Goal: Book appointment/travel/reservation

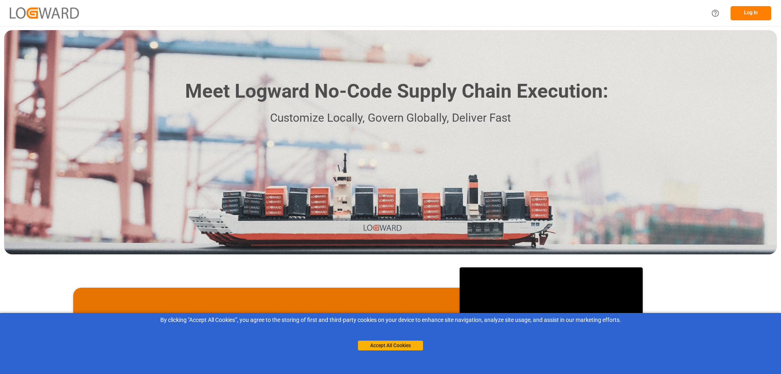
click at [756, 15] on button "Log In" at bounding box center [750, 13] width 41 height 14
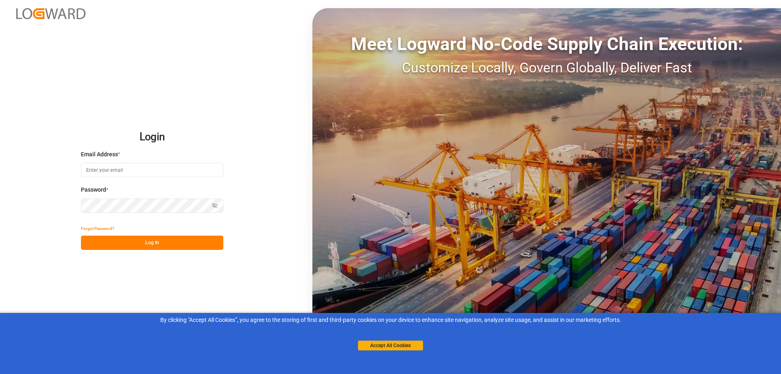
type input "[PERSON_NAME][EMAIL_ADDRESS][PERSON_NAME][DOMAIN_NAME]"
click at [408, 343] on button "Accept All Cookies" at bounding box center [390, 345] width 65 height 10
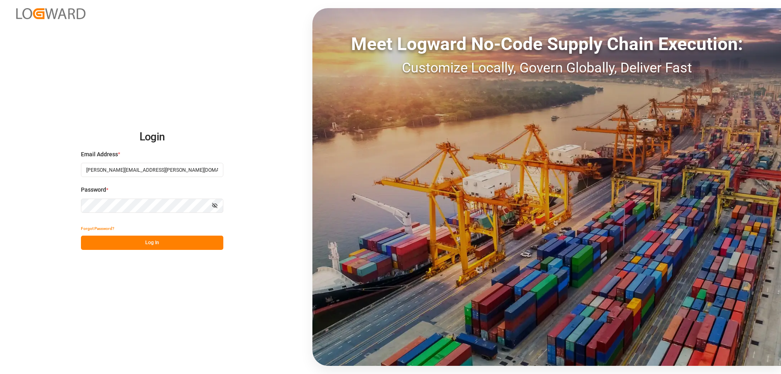
click at [166, 240] on button "Log In" at bounding box center [152, 242] width 142 height 14
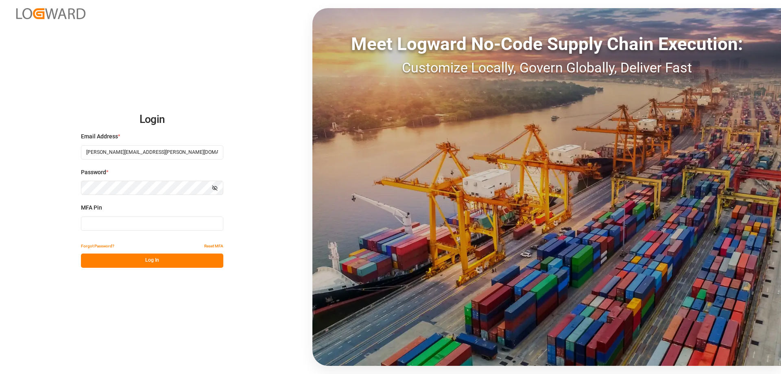
click at [154, 225] on input at bounding box center [152, 223] width 142 height 14
type input "809735"
click at [140, 261] on button "Log In" at bounding box center [152, 260] width 142 height 14
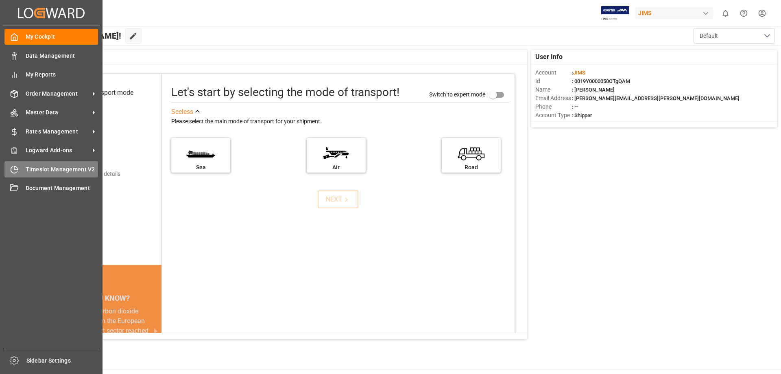
click at [15, 170] on icon at bounding box center [14, 170] width 8 height 8
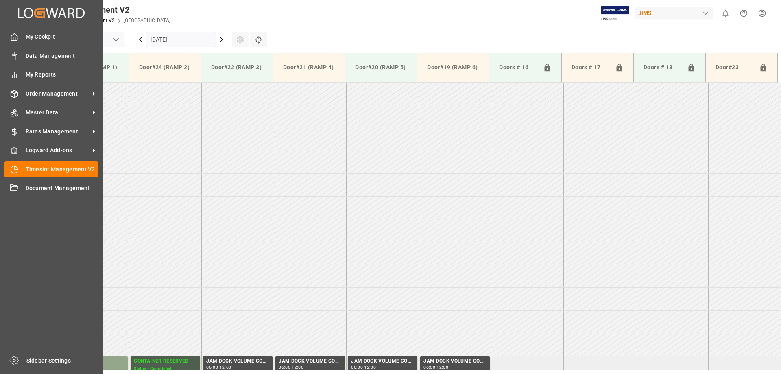
scroll to position [542, 0]
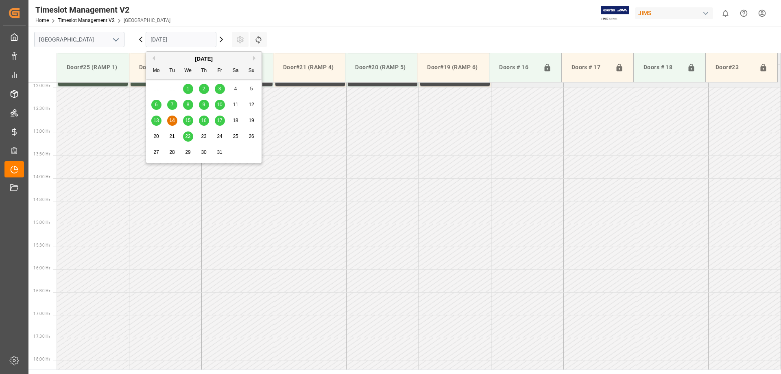
click at [194, 40] on input "[DATE]" at bounding box center [181, 39] width 71 height 15
click at [189, 118] on span "15" at bounding box center [187, 121] width 5 height 6
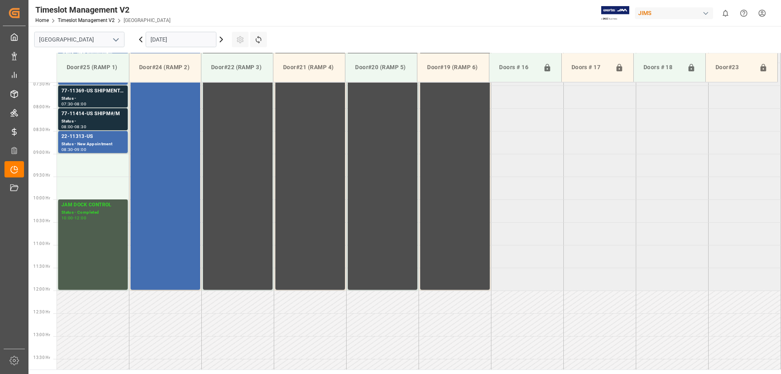
scroll to position [298, 0]
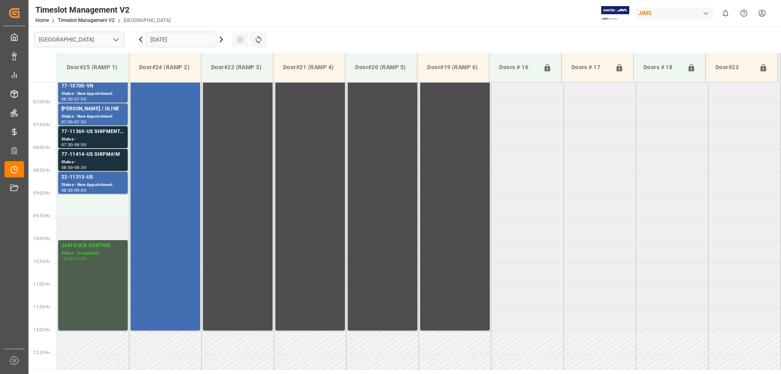
click at [78, 231] on td at bounding box center [93, 228] width 72 height 23
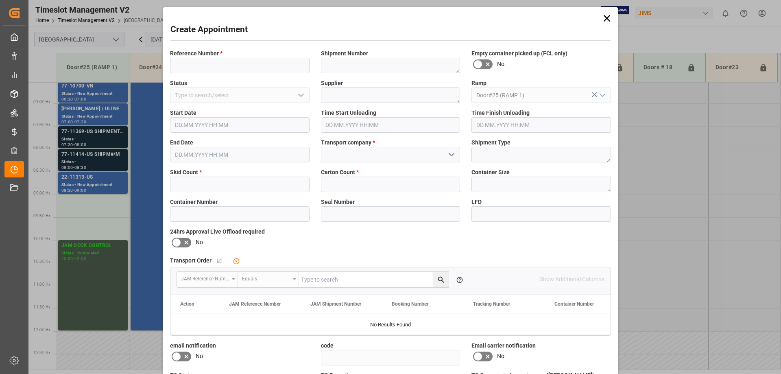
type input "[DATE] 09:30"
type input "[DATE] 10:00"
click at [232, 68] on input at bounding box center [239, 65] width 139 height 15
click at [195, 65] on input at bounding box center [239, 65] width 139 height 15
type input "77-10956-CN"
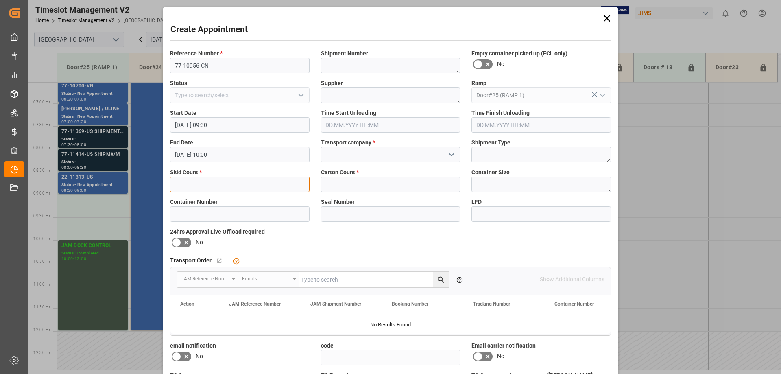
click at [198, 183] on input "text" at bounding box center [239, 183] width 139 height 15
type input "3"
click at [343, 182] on input "text" at bounding box center [390, 183] width 139 height 15
type input "60"
click at [355, 160] on input at bounding box center [390, 154] width 139 height 15
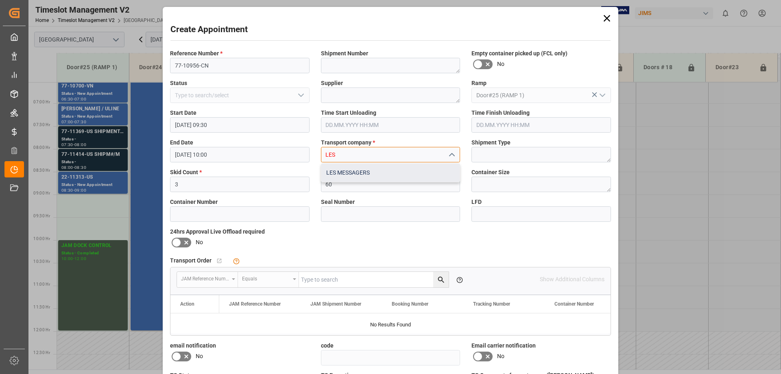
click at [347, 171] on div "LES MESSAGERS" at bounding box center [390, 172] width 139 height 18
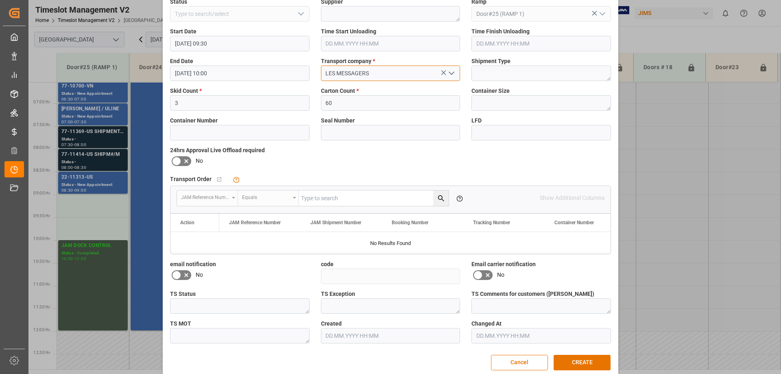
scroll to position [92, 0]
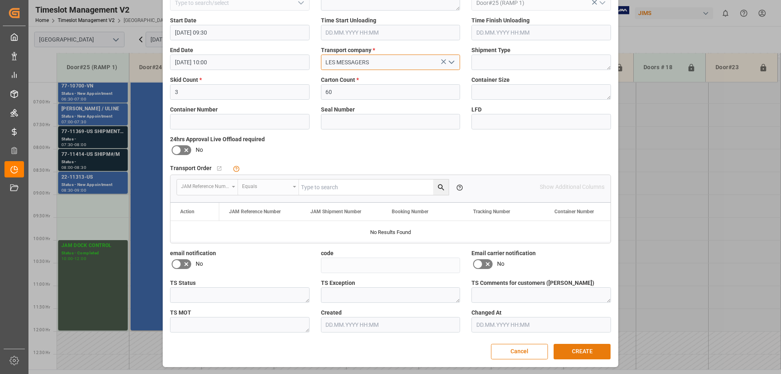
type input "LES MESSAGERS"
click at [567, 353] on button "CREATE" at bounding box center [581, 351] width 57 height 15
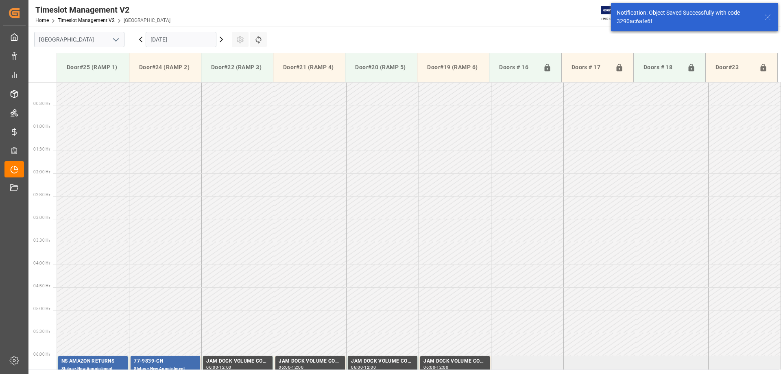
scroll to position [331, 0]
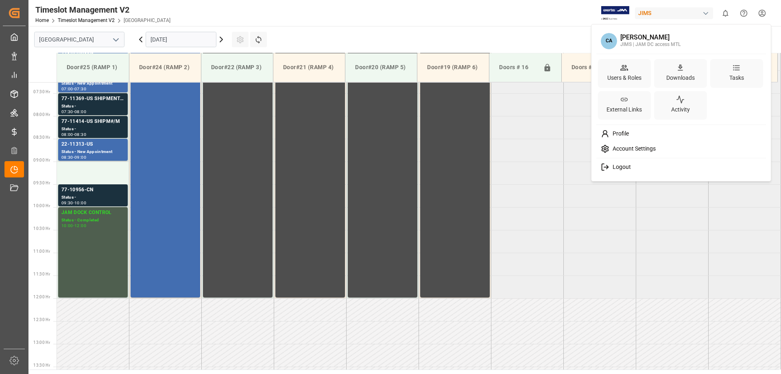
click at [762, 13] on html "Created by potrace 1.15, written by [PERSON_NAME] [DATE]-[DATE] Created by potr…" at bounding box center [390, 187] width 781 height 374
click at [622, 169] on span "Logout" at bounding box center [620, 166] width 22 height 7
